Goal: Information Seeking & Learning: Understand process/instructions

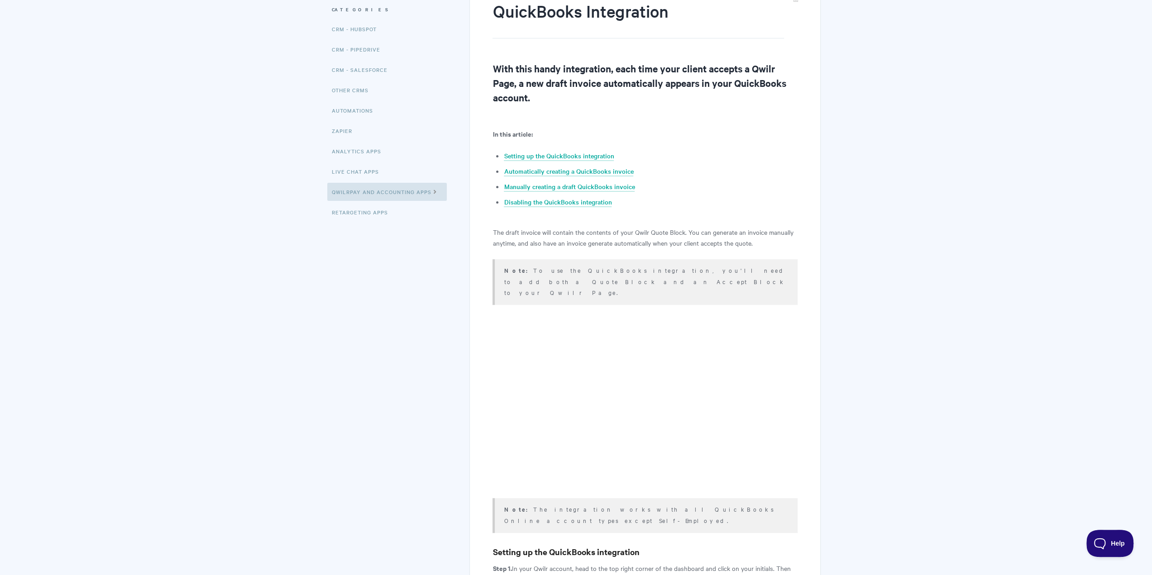
scroll to position [120, 0]
click at [595, 168] on link "Automatically creating a QuickBooks invoice" at bounding box center [568, 172] width 129 height 10
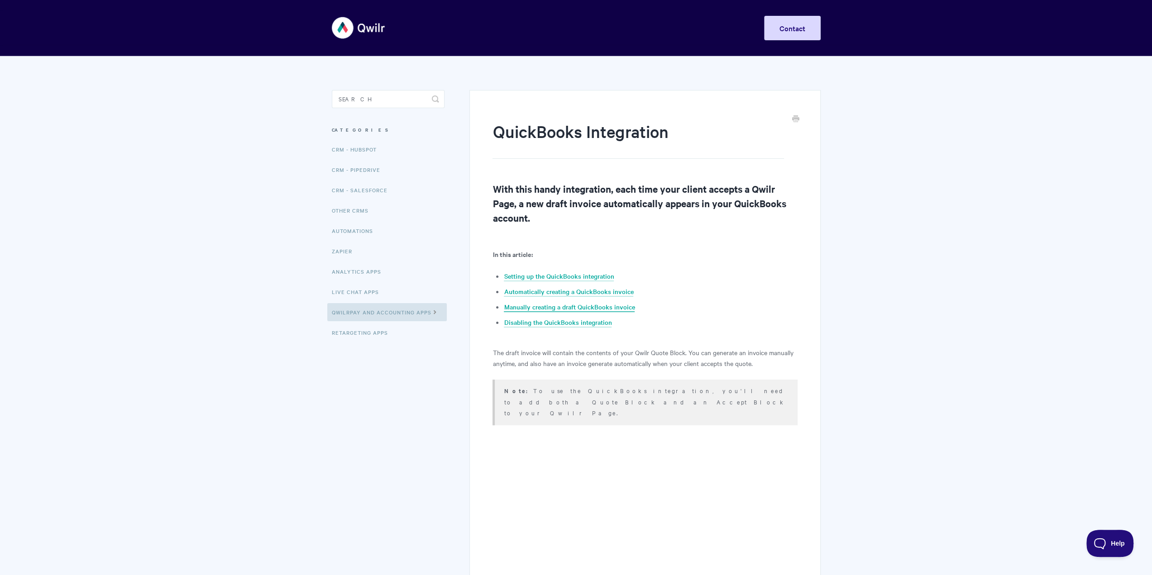
click at [590, 309] on link "Manually creating a draft QuickBooks invoice" at bounding box center [569, 307] width 131 height 10
click at [342, 250] on link "Zapier" at bounding box center [343, 251] width 32 height 18
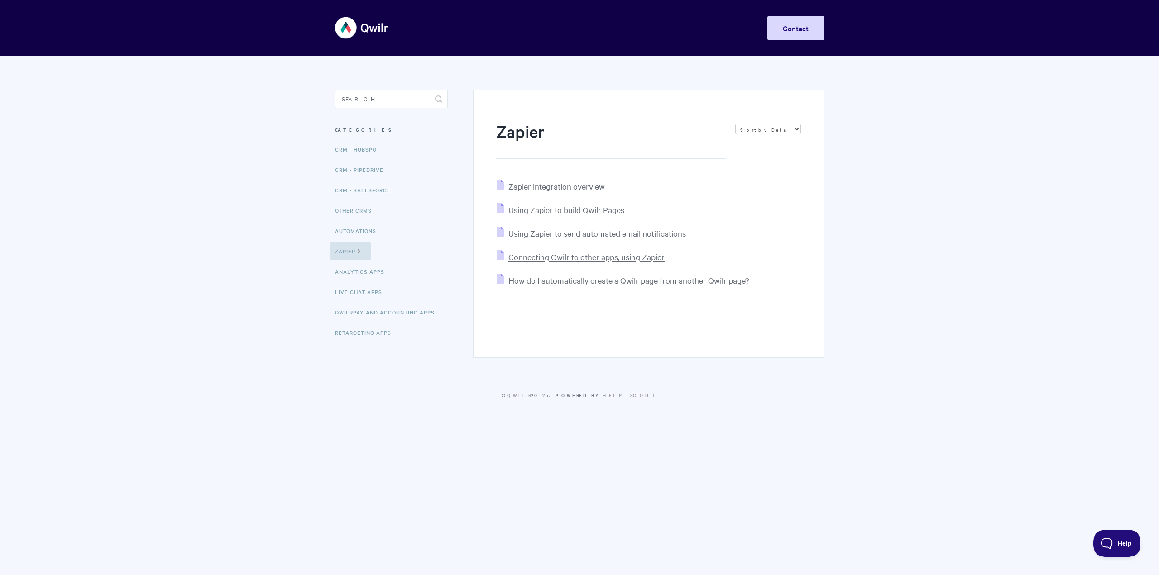
click at [624, 258] on span "Connecting Qwilr to other apps, using Zapier" at bounding box center [586, 257] width 156 height 10
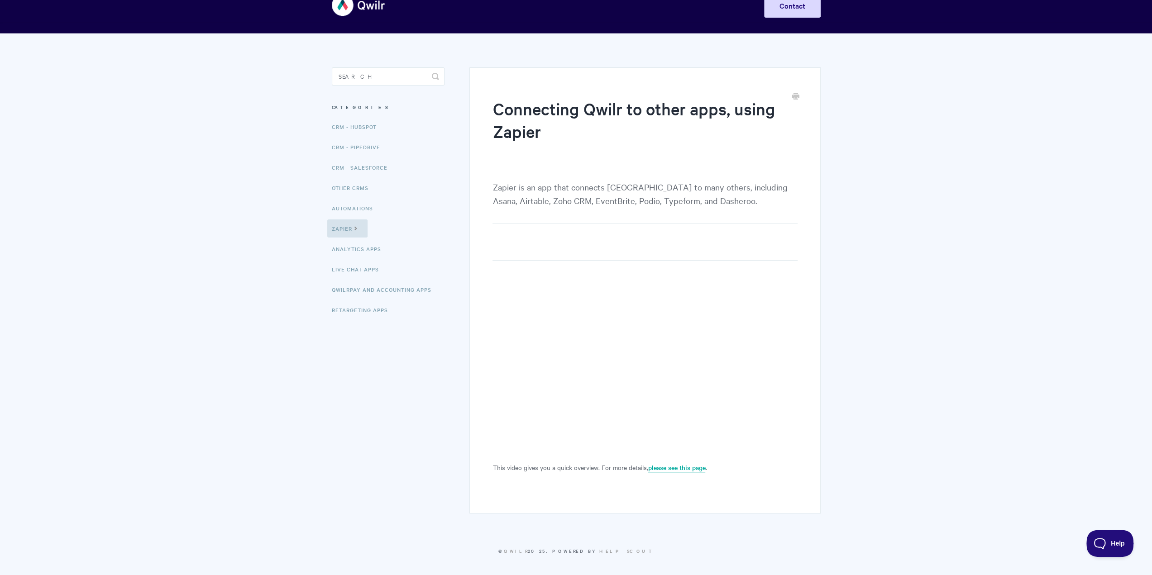
scroll to position [24, 0]
